Goal: Task Accomplishment & Management: Manage account settings

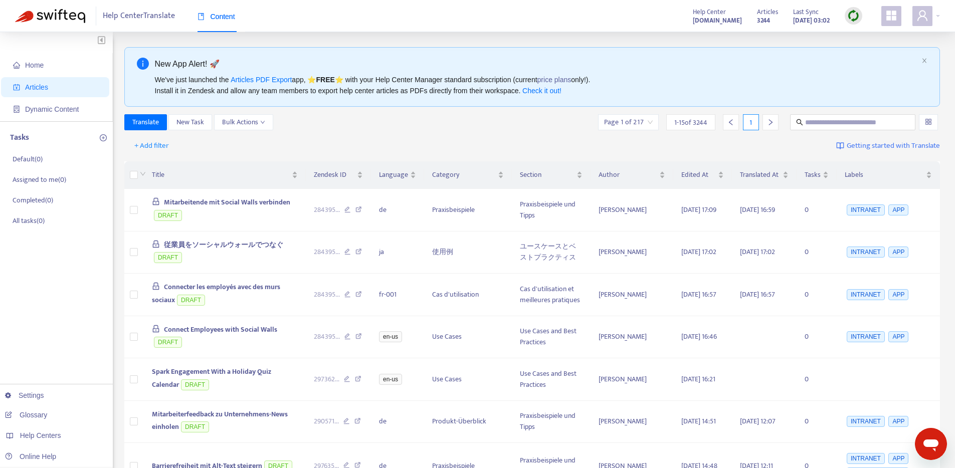
click at [14, 419] on link "Glossary" at bounding box center [26, 415] width 42 height 8
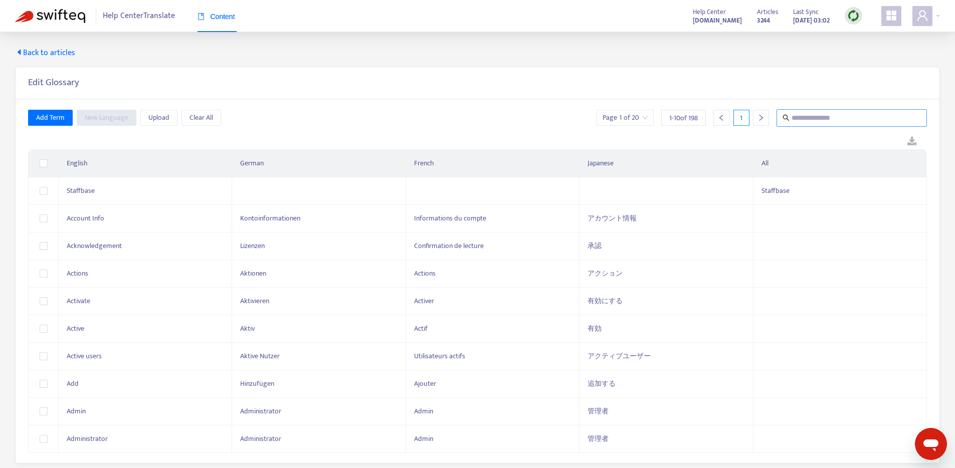
click at [851, 117] on input "text" at bounding box center [852, 118] width 121 height 13
type input "*"
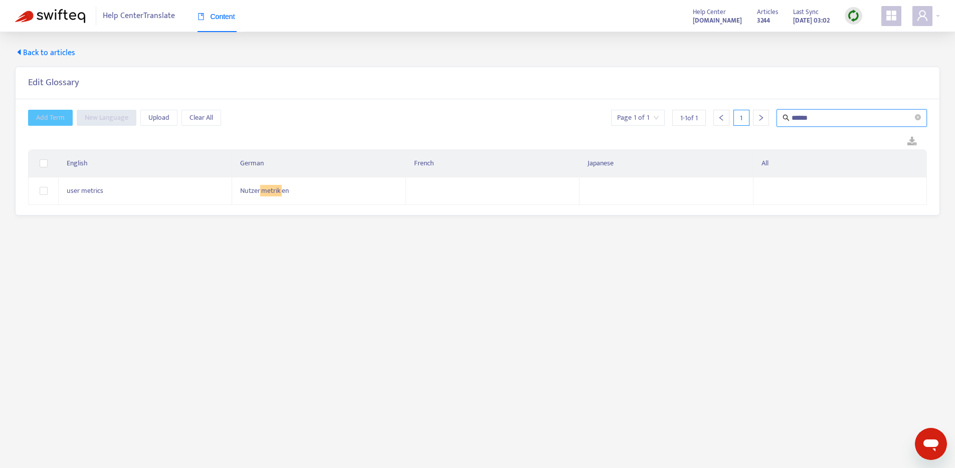
type input "******"
click at [156, 116] on span "Upload" at bounding box center [158, 117] width 21 height 11
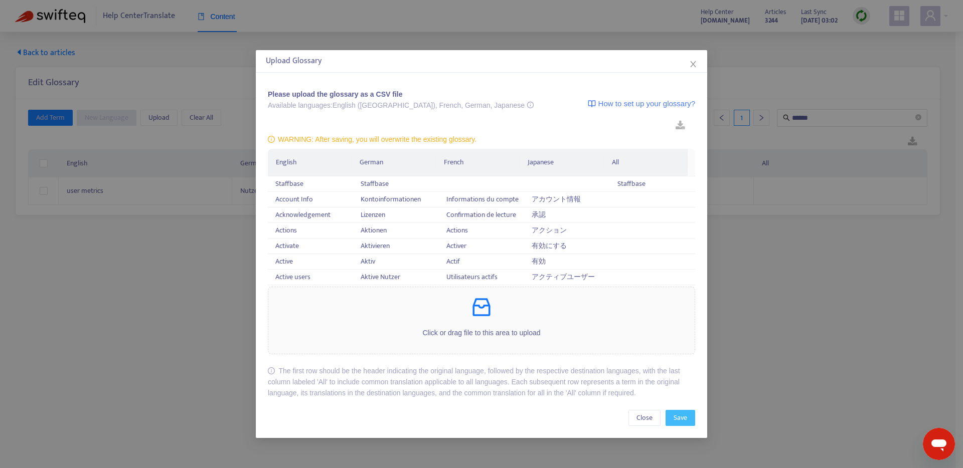
click at [683, 418] on span "Save" at bounding box center [680, 418] width 14 height 11
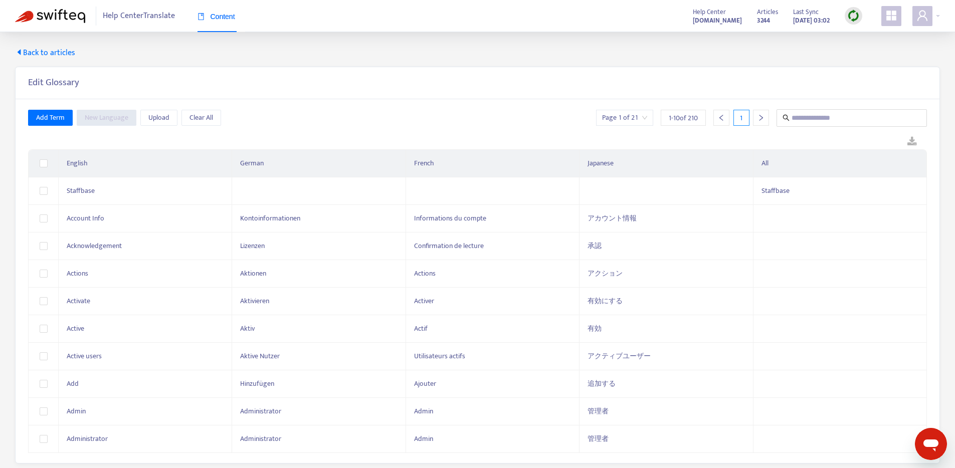
click at [20, 52] on icon "caret-left" at bounding box center [20, 52] width 4 height 6
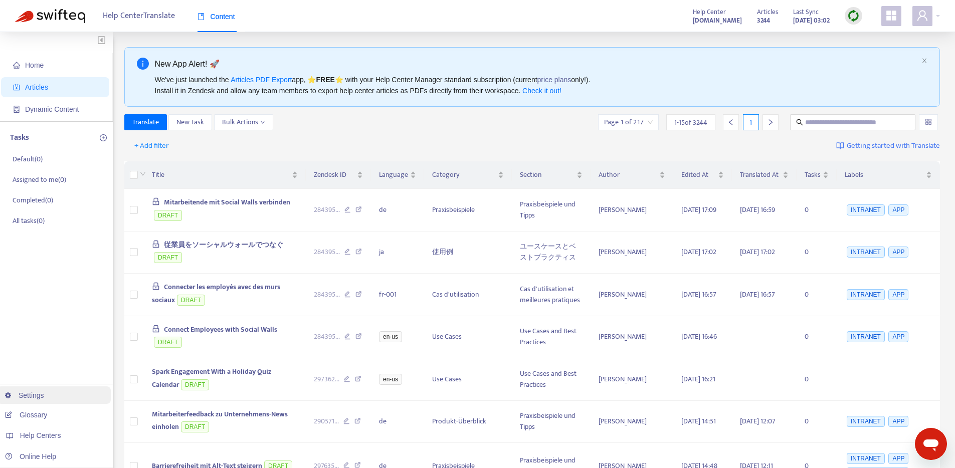
click at [44, 394] on link "Settings" at bounding box center [24, 396] width 39 height 8
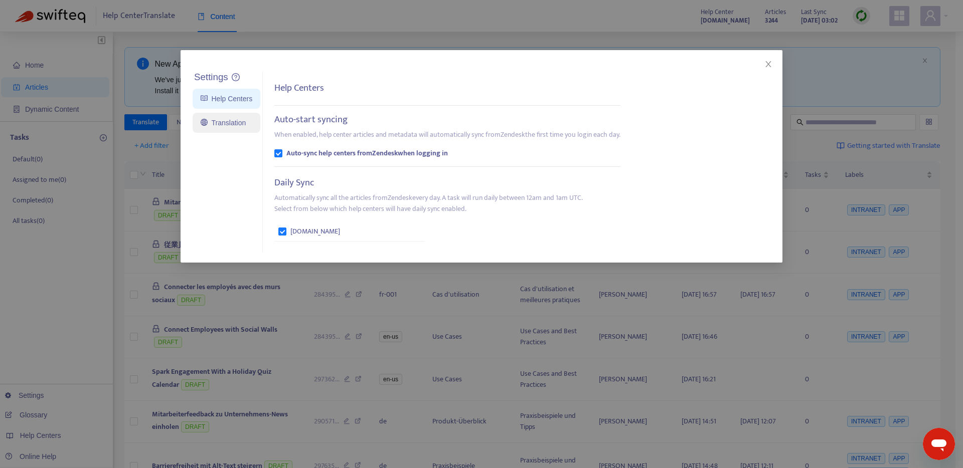
click at [208, 125] on link "Translation" at bounding box center [223, 123] width 45 height 8
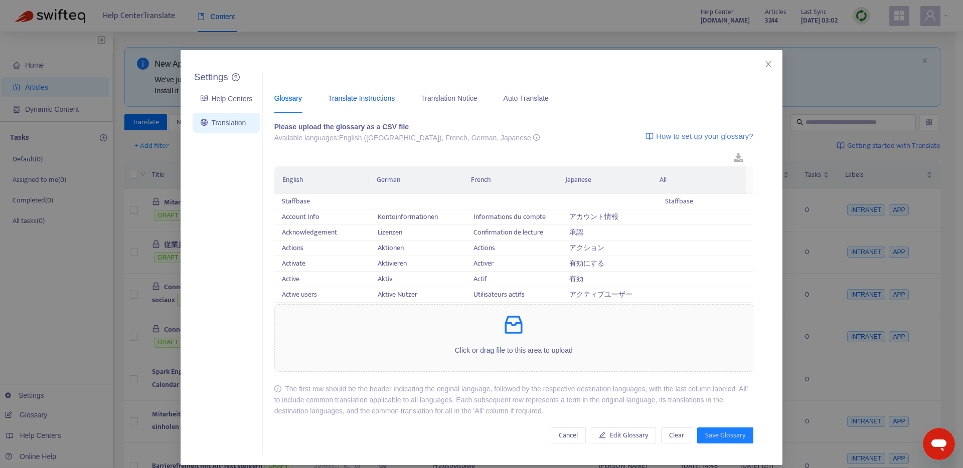
click at [374, 101] on div "Translate Instructions" at bounding box center [361, 98] width 67 height 11
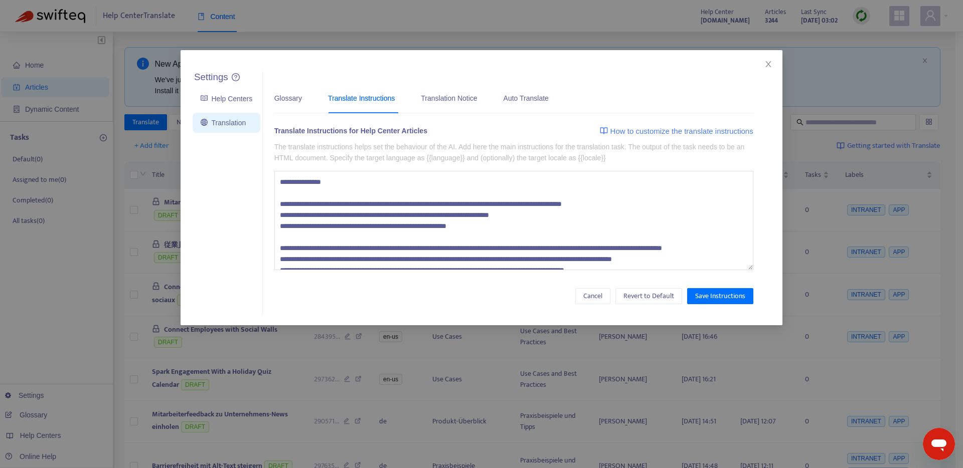
click at [483, 214] on textarea at bounding box center [513, 220] width 479 height 99
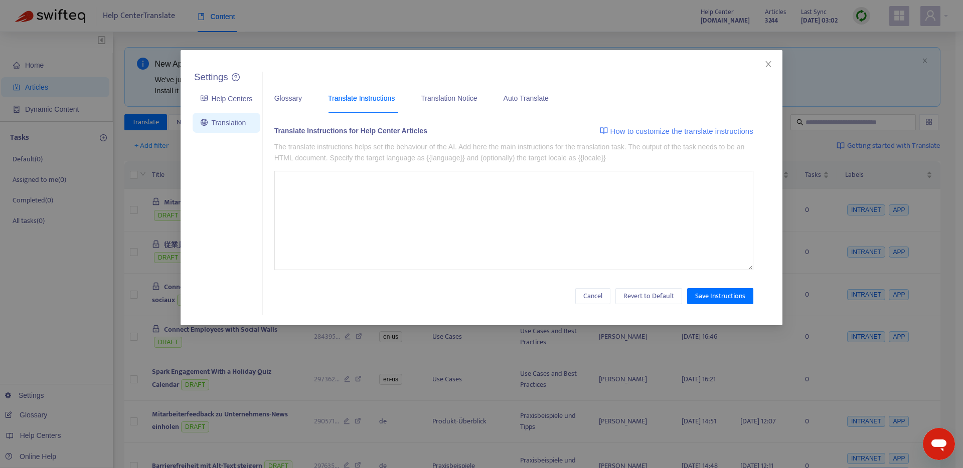
paste textarea "**********"
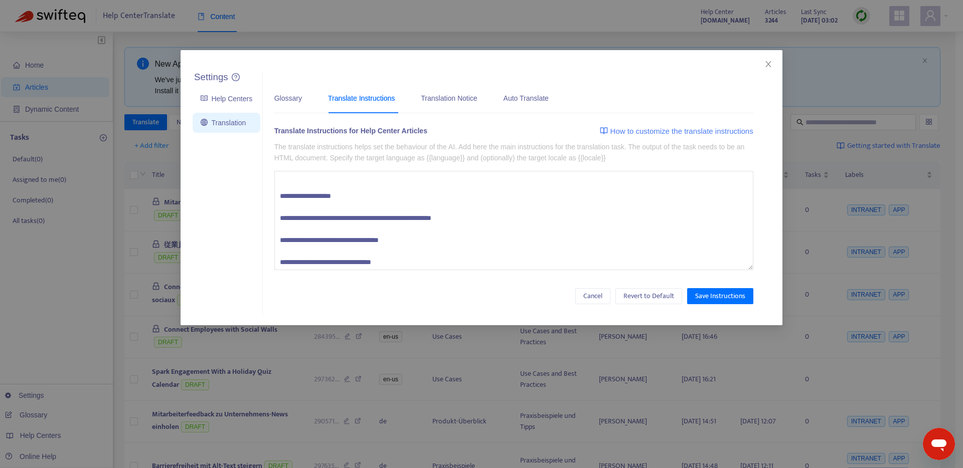
scroll to position [1635, 0]
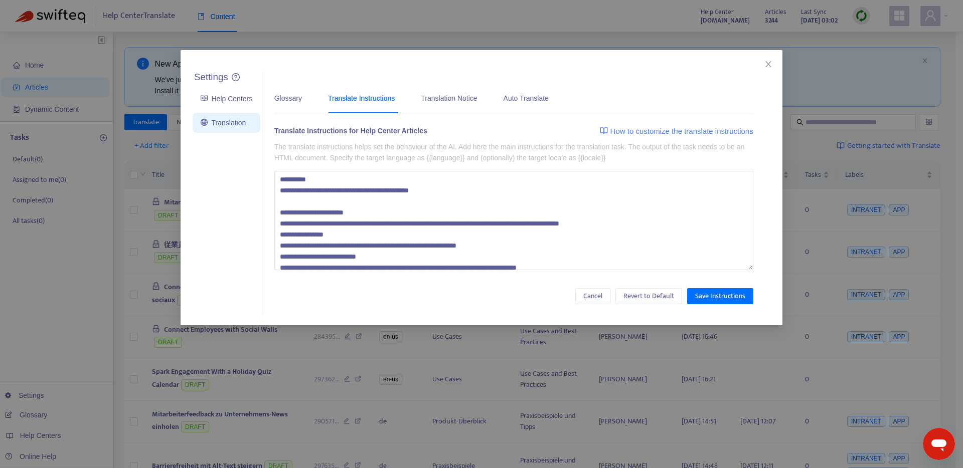
click at [554, 242] on textarea at bounding box center [513, 220] width 479 height 99
click at [598, 227] on textarea at bounding box center [513, 220] width 479 height 99
click at [595, 225] on textarea at bounding box center [513, 220] width 479 height 99
click at [637, 217] on textarea at bounding box center [513, 220] width 479 height 99
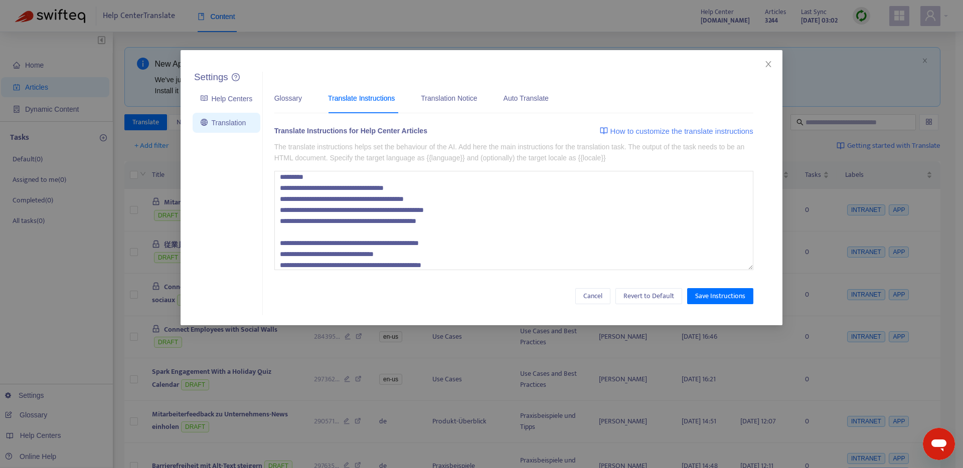
scroll to position [373, 0]
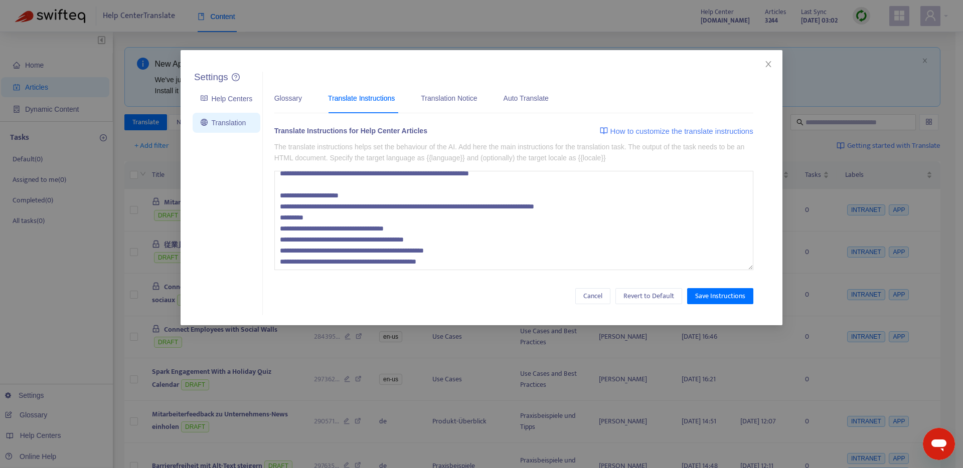
click at [631, 226] on textarea at bounding box center [513, 220] width 479 height 99
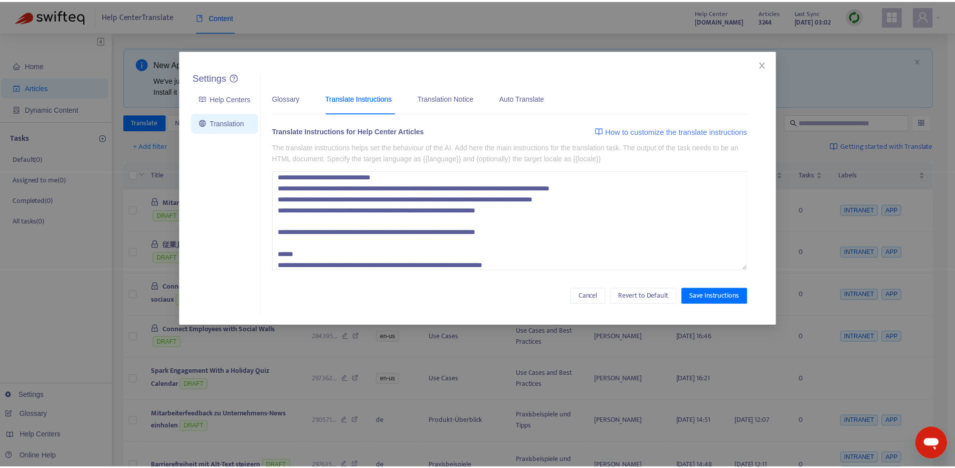
scroll to position [1064, 0]
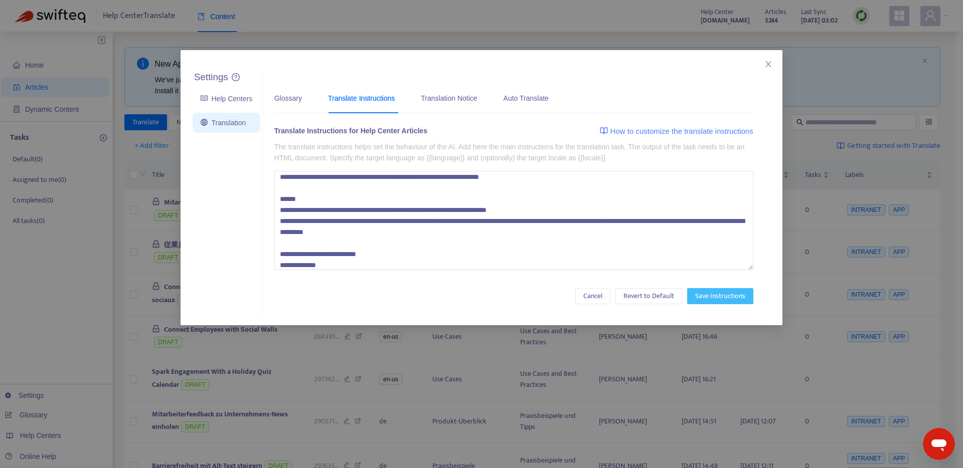
click at [716, 299] on span "Save Instructions" at bounding box center [720, 296] width 50 height 11
type textarea "**********"
